Goal: Check status: Check status

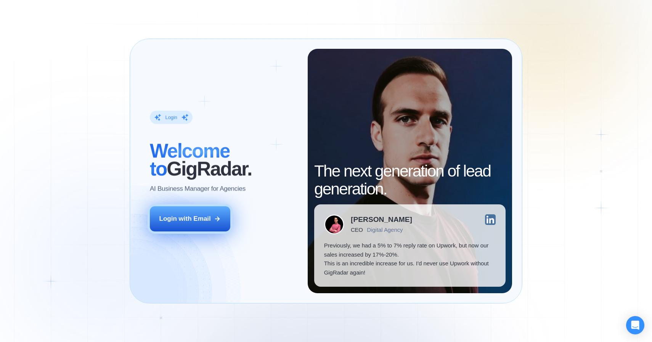
click at [192, 226] on button "Login with Email" at bounding box center [190, 218] width 81 height 25
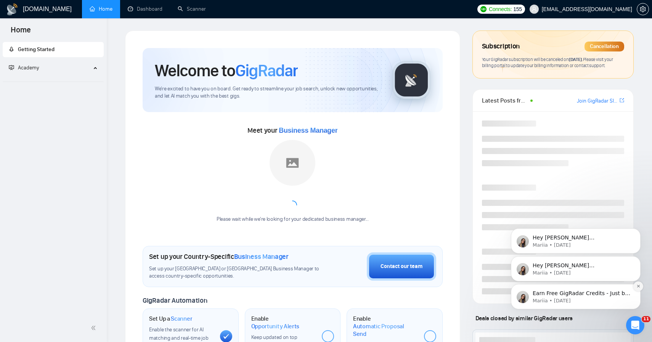
click at [637, 286] on icon "Dismiss notification" at bounding box center [638, 286] width 4 height 4
click at [637, 286] on div "Hey [PERSON_NAME][EMAIL_ADDRESS][DOMAIN_NAME], Looks like your Upwork agency Gr…" at bounding box center [576, 296] width 130 height 25
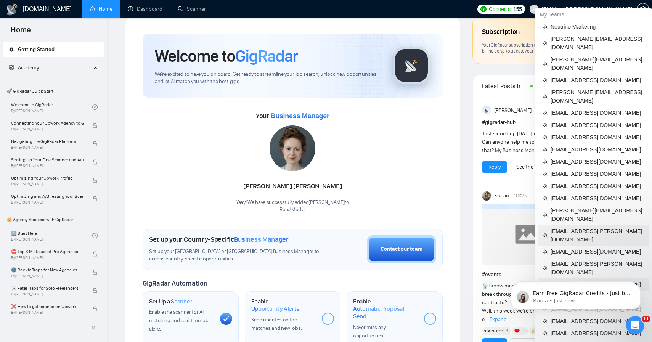
scroll to position [14, 0]
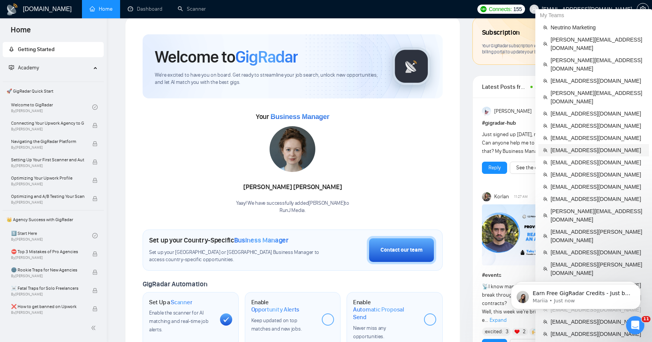
click at [581, 146] on span "[EMAIL_ADDRESS][DOMAIN_NAME]" at bounding box center [597, 150] width 94 height 8
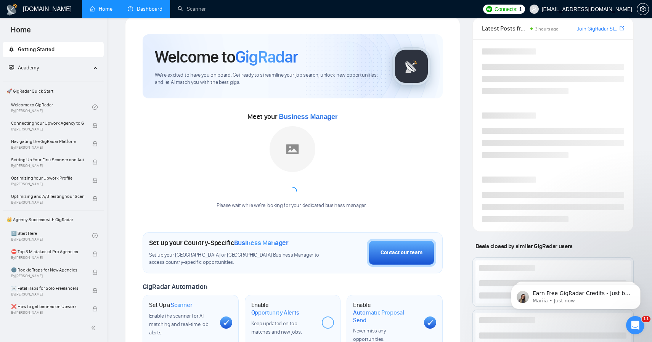
click at [134, 6] on link "Dashboard" at bounding box center [145, 9] width 35 height 6
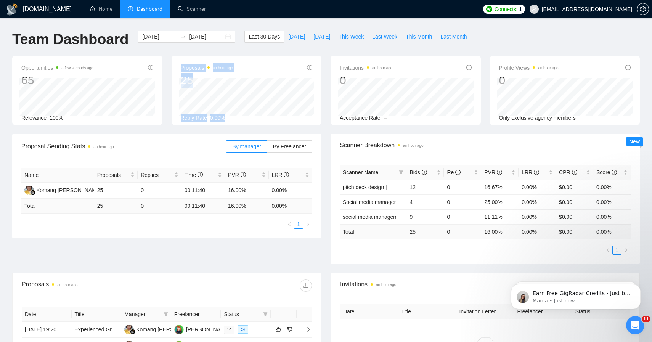
drag, startPoint x: 178, startPoint y: 77, endPoint x: 284, endPoint y: 124, distance: 115.8
click at [284, 124] on div "Proposals an hour ago 25 [DATE] Replied 0 Reply Rate 0.00%" at bounding box center [246, 90] width 150 height 69
click at [279, 121] on div at bounding box center [279, 121] width 0 height 0
click at [252, 64] on div "Proposals an hour ago 25" at bounding box center [247, 75] width 132 height 24
click at [146, 36] on input "[DATE]" at bounding box center [159, 36] width 35 height 8
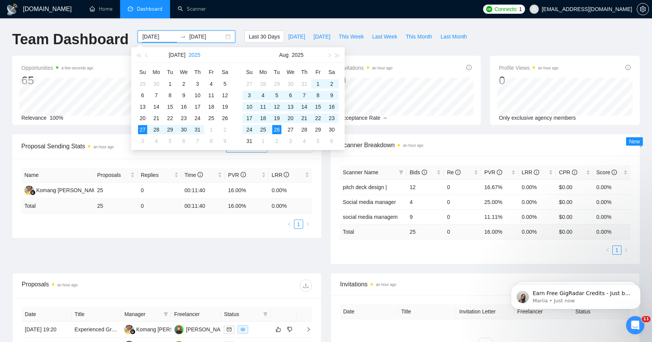
click at [191, 55] on button "2025" at bounding box center [194, 54] width 12 height 15
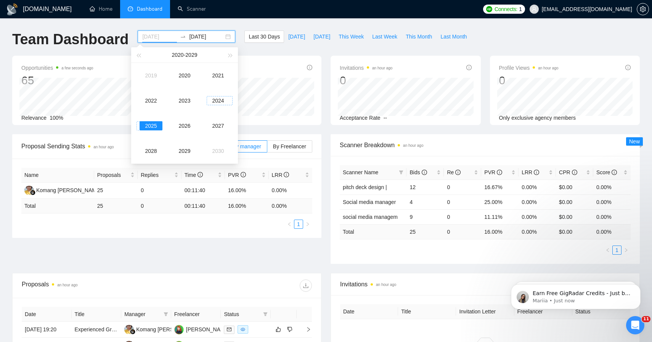
click at [221, 103] on div "2024" at bounding box center [218, 100] width 23 height 9
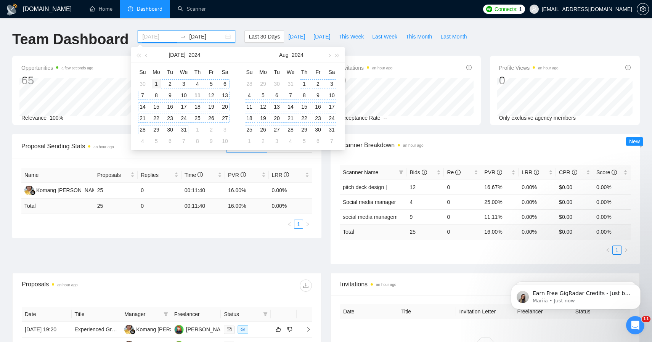
type input "[DATE]"
click at [155, 83] on div "1" at bounding box center [156, 83] width 9 height 9
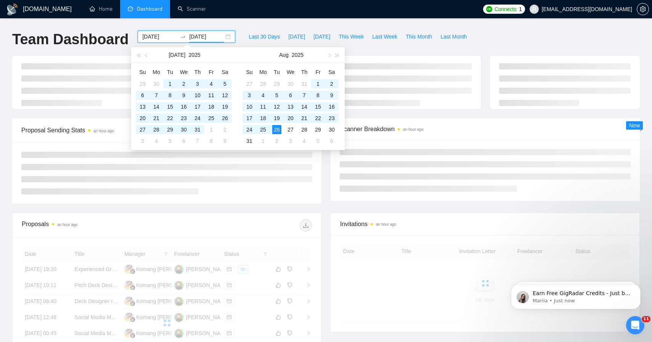
type input "[DATE]"
click at [256, 204] on div "Proposal Sending Stats an hour ago By manager By Freelancer Scanner Breakdown a…" at bounding box center [326, 165] width 636 height 94
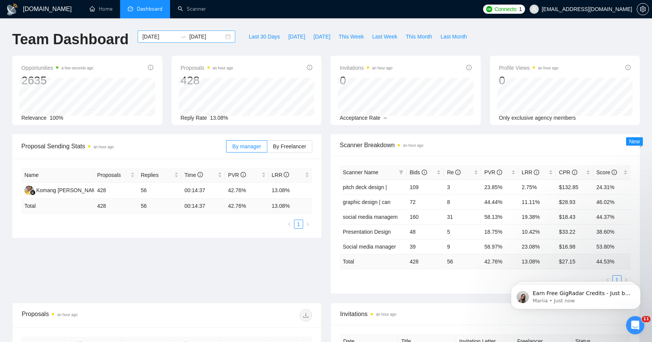
click at [157, 37] on input "[DATE]" at bounding box center [159, 36] width 35 height 8
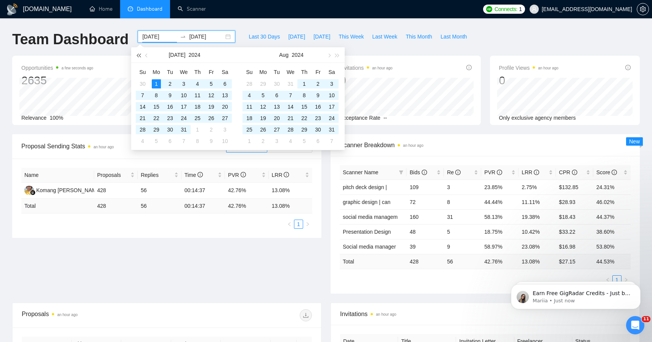
click at [140, 55] on span "button" at bounding box center [138, 55] width 4 height 4
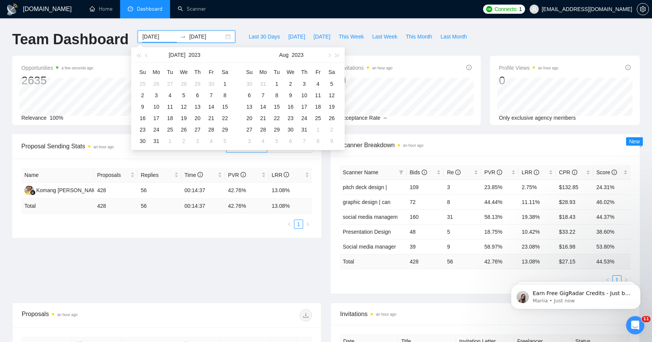
click at [158, 75] on th "Mo" at bounding box center [156, 72] width 14 height 12
type input "[DATE]"
click at [172, 92] on div "4" at bounding box center [169, 95] width 9 height 9
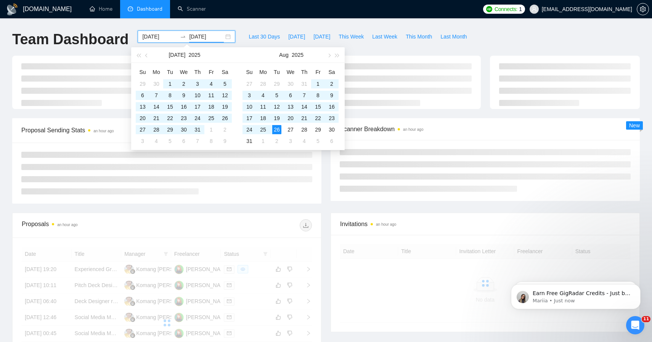
type input "[DATE]"
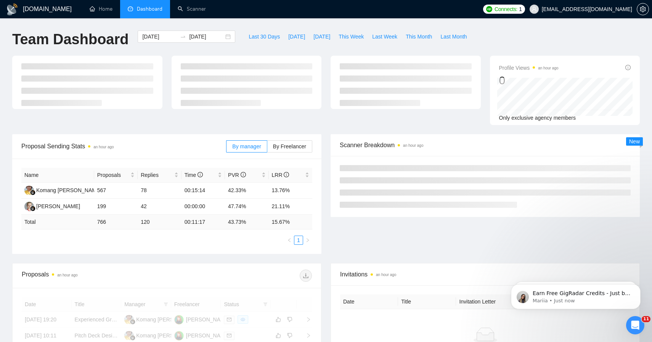
click at [313, 171] on div "Name Proposals Replies Time PVR LRR Komang Ayu Suastini 567 78 00:15:14 42.33% …" at bounding box center [166, 206] width 309 height 95
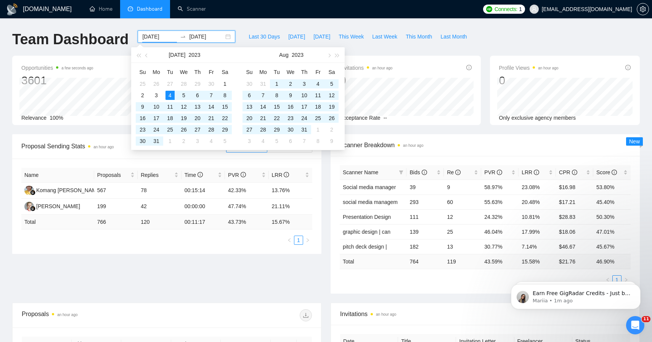
click at [156, 36] on input "[DATE]" at bounding box center [159, 36] width 35 height 8
click at [148, 36] on input "[DATE]" at bounding box center [159, 36] width 35 height 8
click at [156, 37] on input "[DATE]" at bounding box center [159, 36] width 35 height 8
click at [168, 39] on input "[DATE]" at bounding box center [159, 36] width 35 height 8
type input "[DATE]"
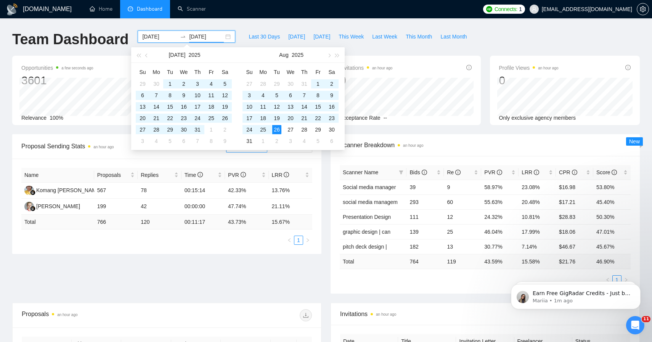
click at [197, 36] on input "[DATE]" at bounding box center [206, 36] width 35 height 8
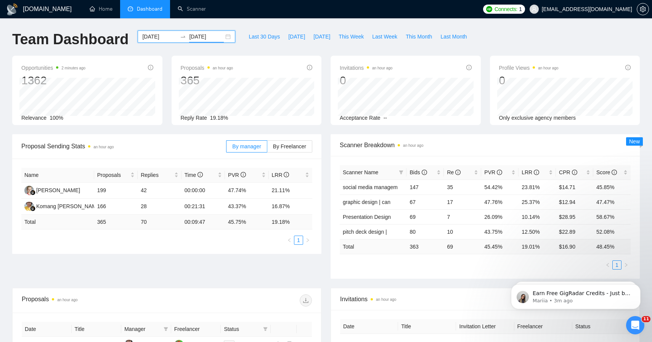
type input "[DATE]"
